Goal: Information Seeking & Learning: Learn about a topic

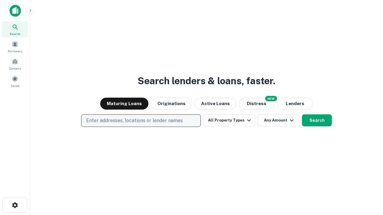
click at [140, 121] on p "Enter addresses, locations or lender names" at bounding box center [134, 120] width 97 height 7
type input "**********"
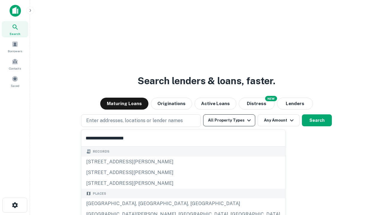
click at [143, 204] on div "[GEOGRAPHIC_DATA], [GEOGRAPHIC_DATA], [GEOGRAPHIC_DATA]" at bounding box center [183, 203] width 204 height 11
click at [229, 120] on button "All Property Types" at bounding box center [229, 120] width 52 height 12
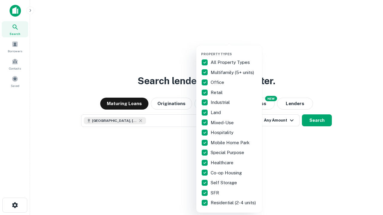
click at [234, 50] on button "button" at bounding box center [234, 50] width 66 height 0
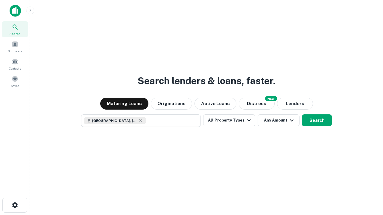
scroll to position [10, 0]
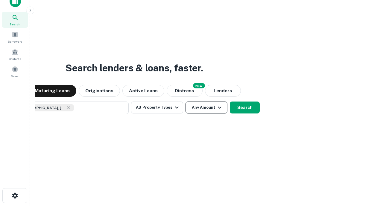
click at [185, 102] on button "Any Amount" at bounding box center [206, 108] width 42 height 12
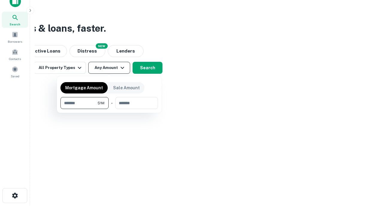
type input "*******"
click at [109, 109] on button "button" at bounding box center [108, 109] width 97 height 0
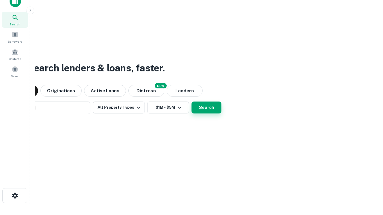
click at [191, 102] on button "Search" at bounding box center [206, 108] width 30 height 12
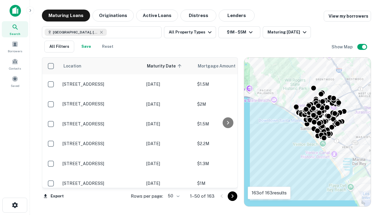
click at [172, 196] on body "Search Borrowers Contacts Saved Maturing Loans Originations Active Loans Distre…" at bounding box center [191, 107] width 383 height 215
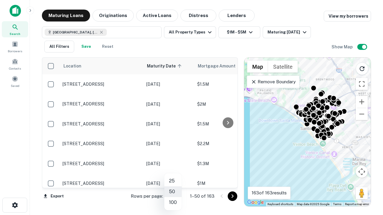
click at [173, 181] on li "25" at bounding box center [172, 181] width 17 height 11
